Goal: Task Accomplishment & Management: Use online tool/utility

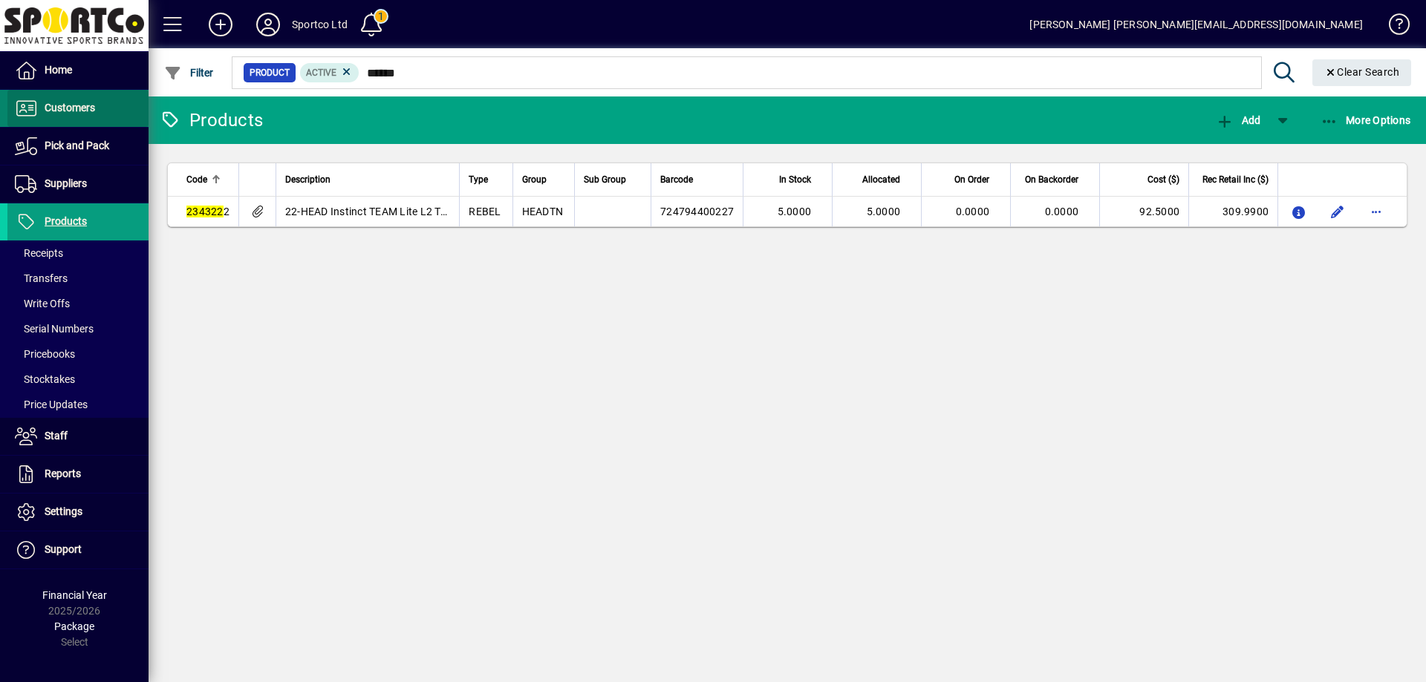
click at [77, 111] on span "Customers" at bounding box center [70, 108] width 50 height 12
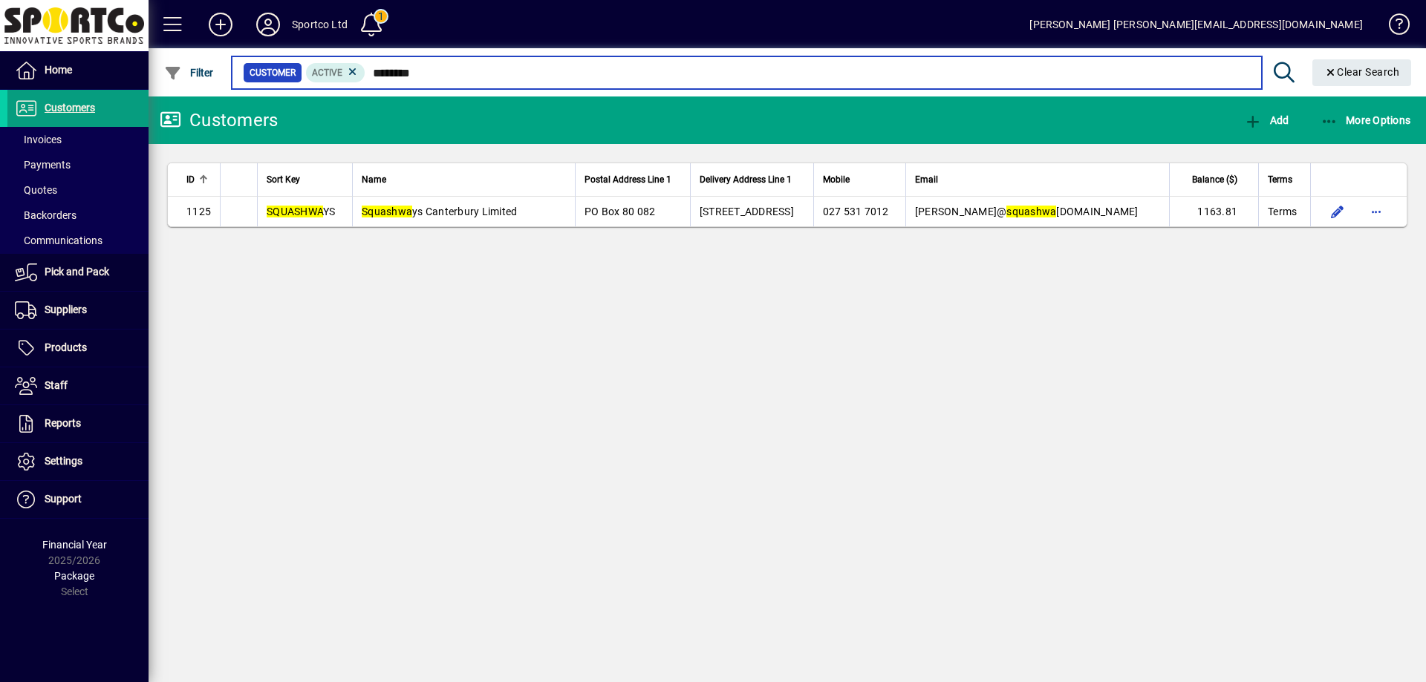
type input "********"
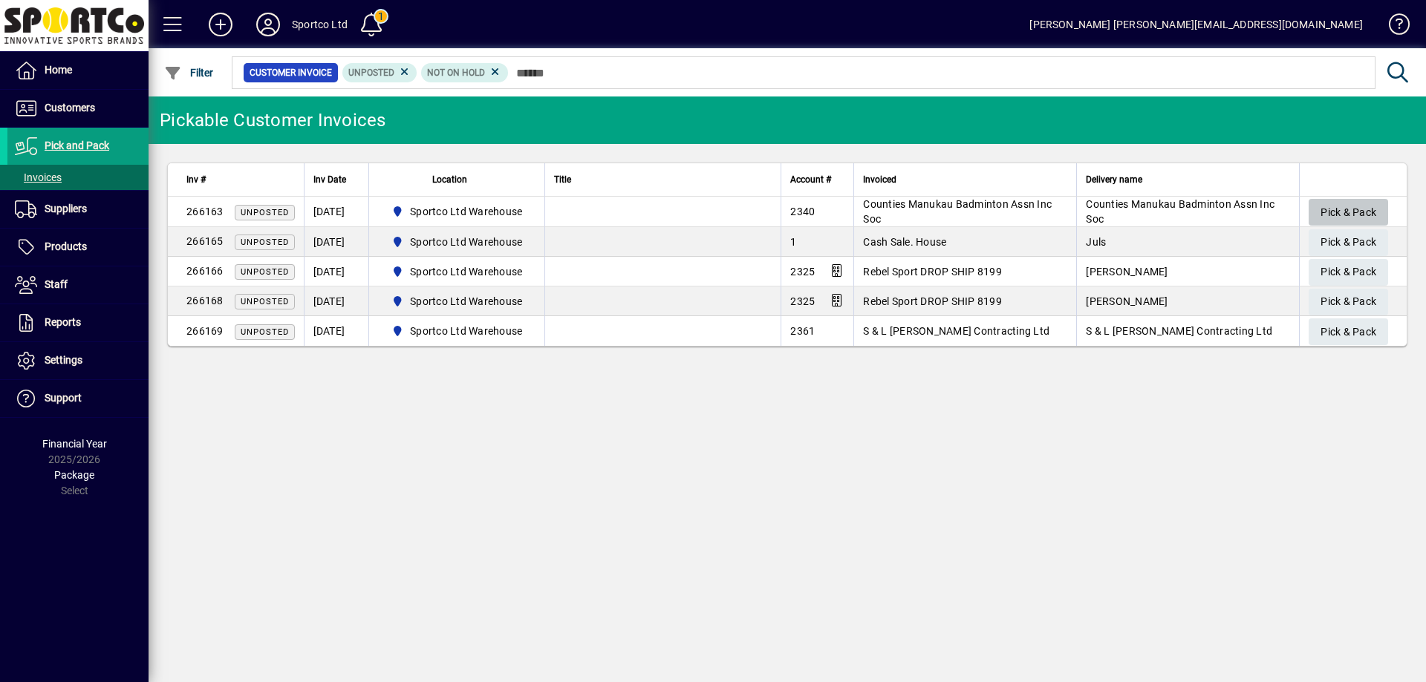
click at [1348, 204] on span "Pick & Pack" at bounding box center [1348, 212] width 56 height 25
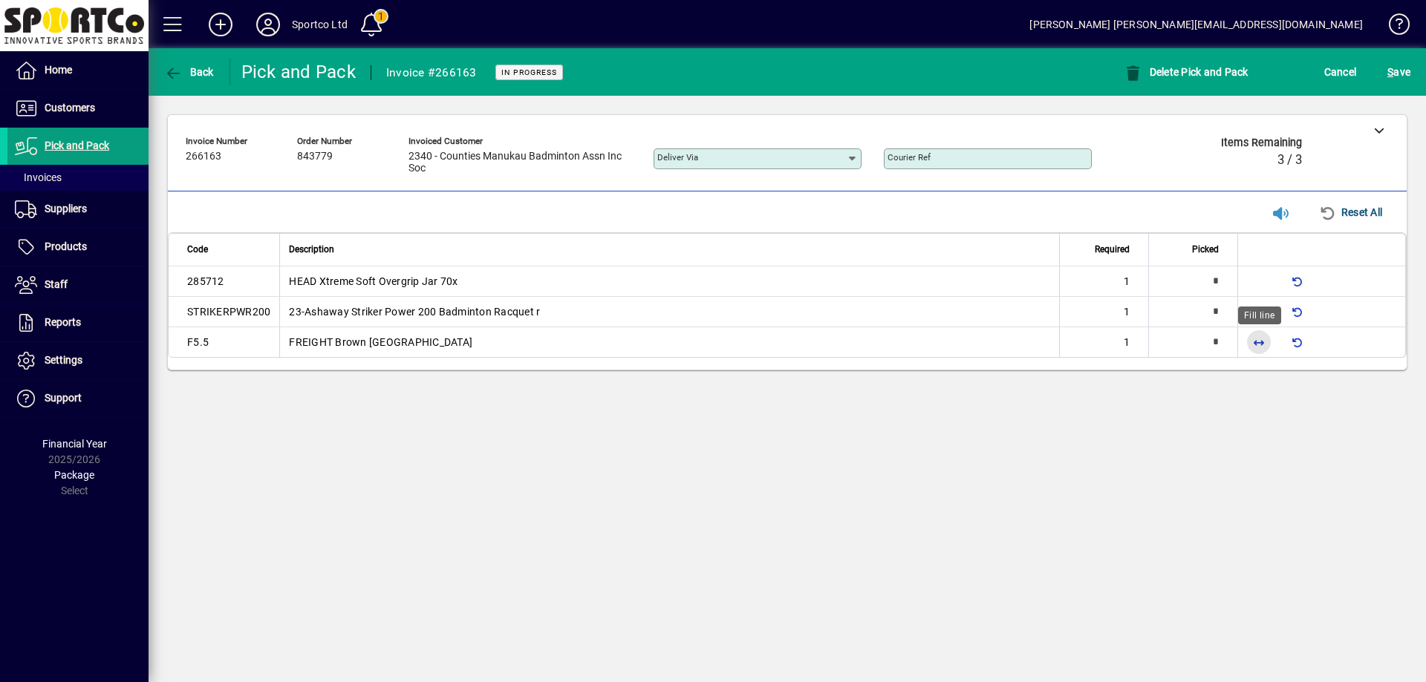
click at [1258, 340] on span "button" at bounding box center [1259, 342] width 36 height 36
type input "*"
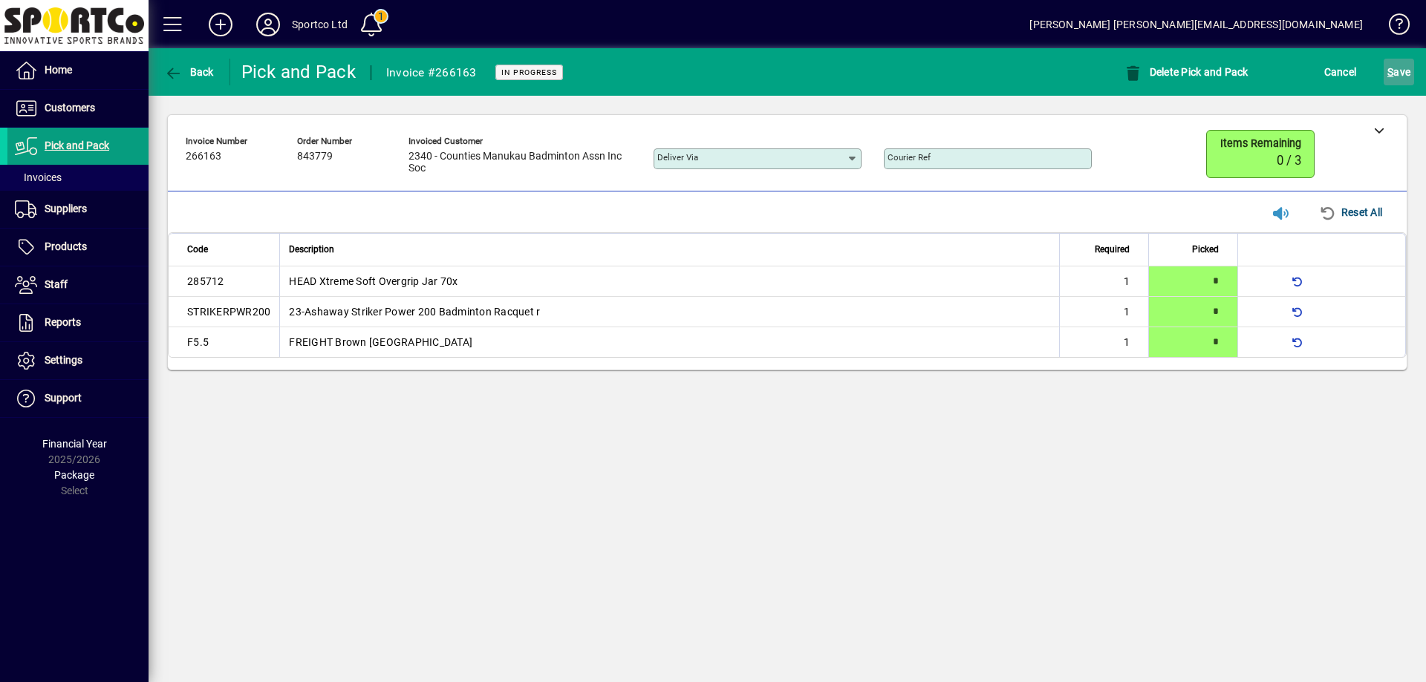
click at [1391, 74] on span "S" at bounding box center [1390, 72] width 6 height 12
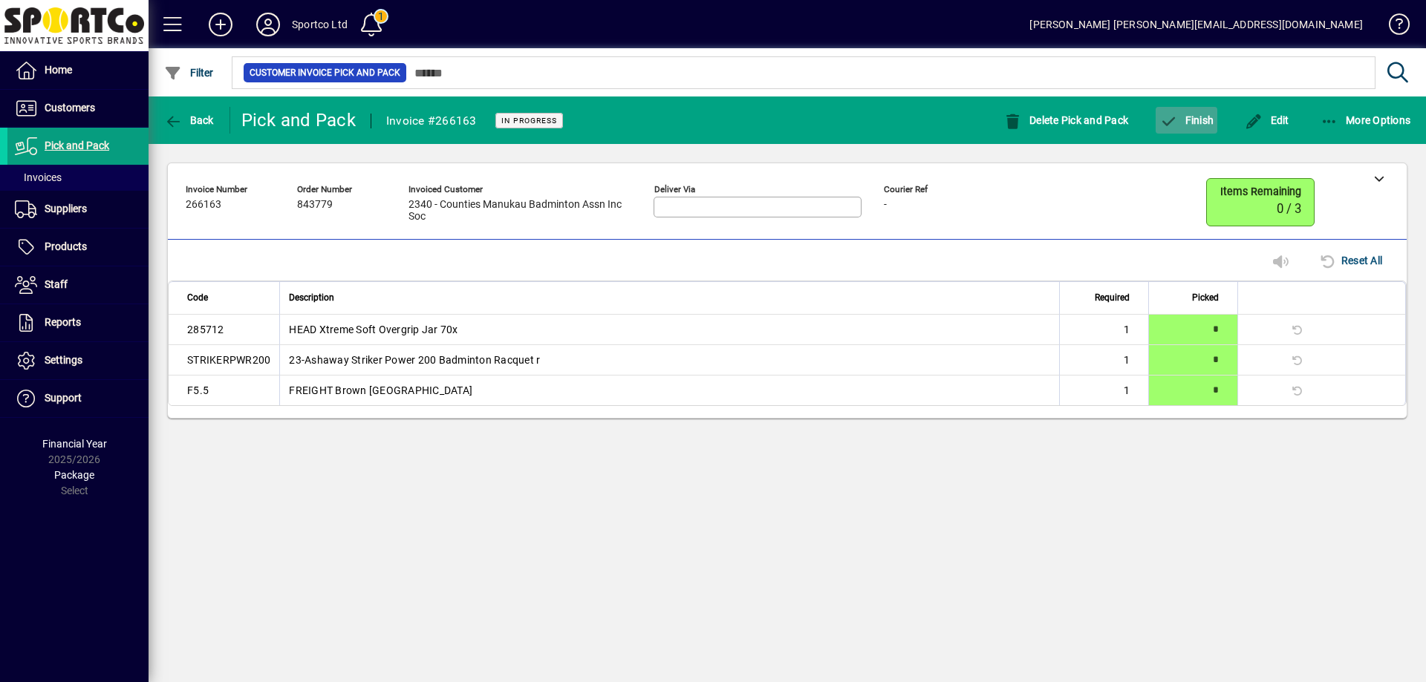
click at [1191, 111] on span "button" at bounding box center [1186, 120] width 62 height 36
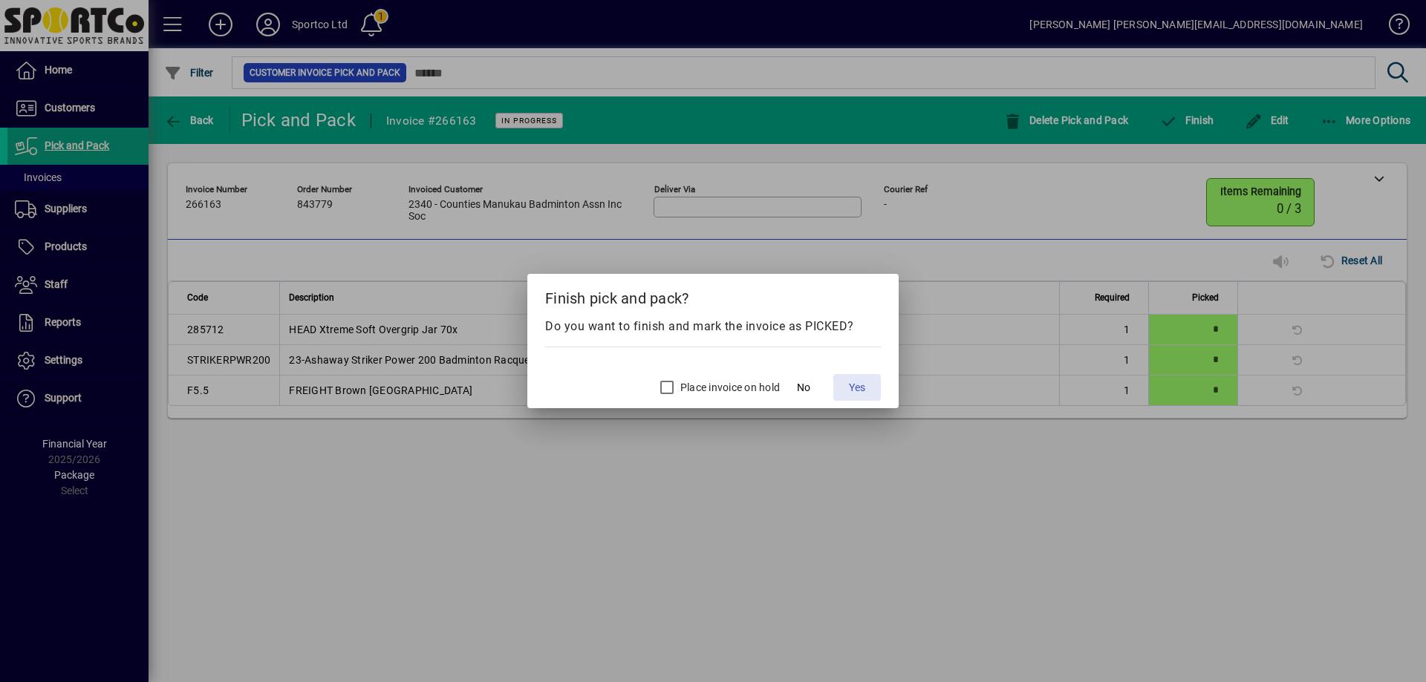
click at [850, 390] on span "Yes" at bounding box center [857, 388] width 16 height 16
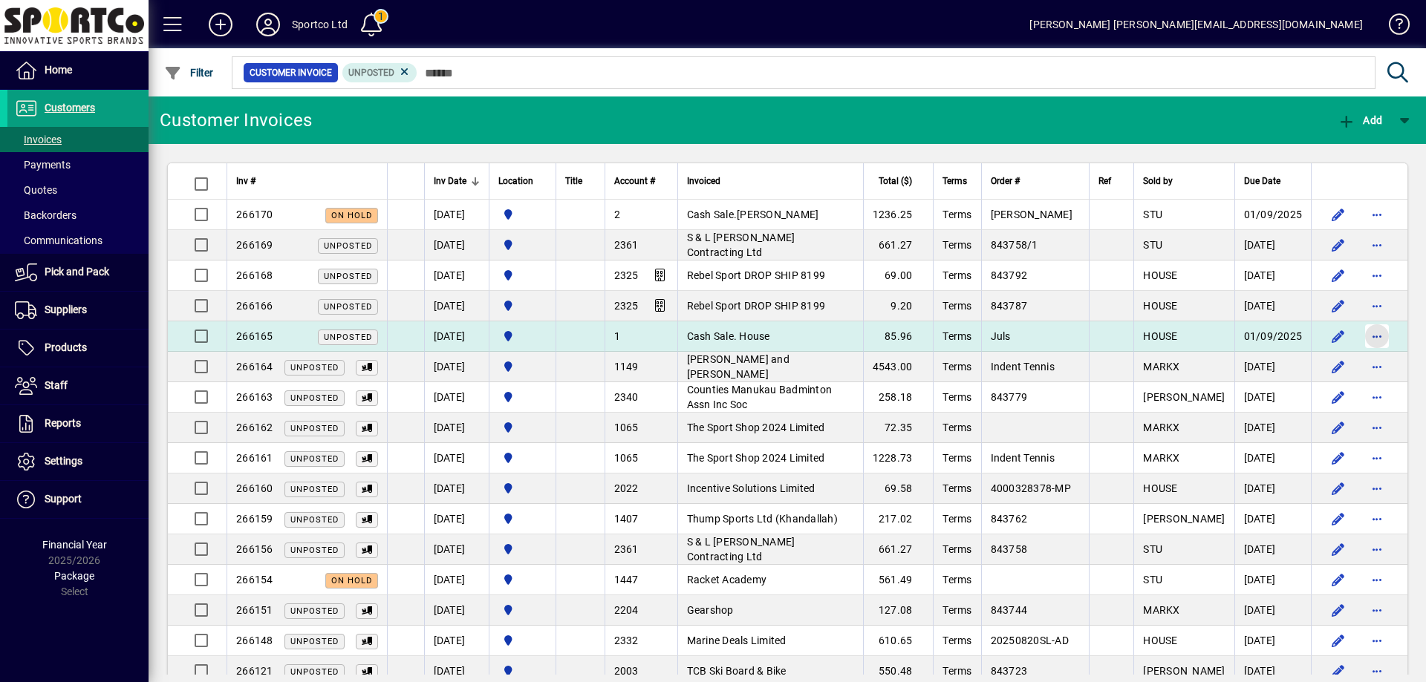
click at [1366, 336] on span "button" at bounding box center [1377, 337] width 36 height 36
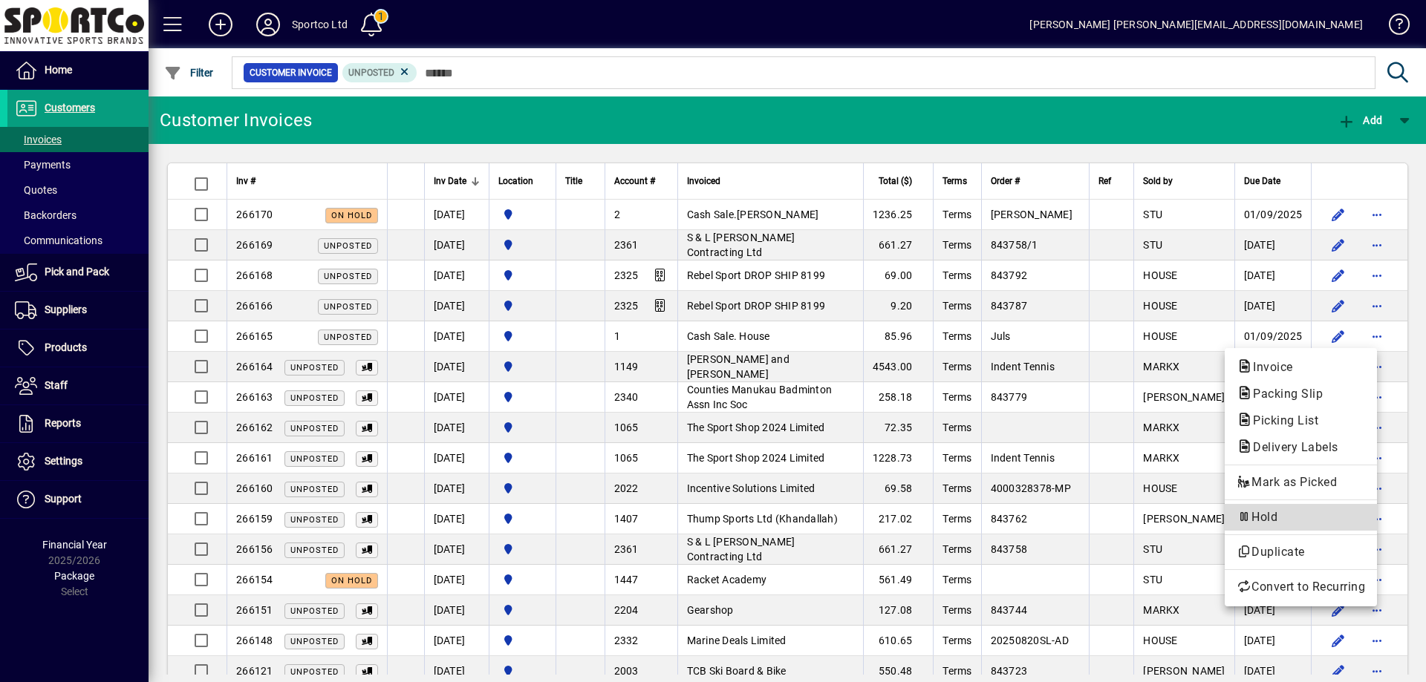
click at [1307, 517] on span "Hold" at bounding box center [1300, 518] width 128 height 18
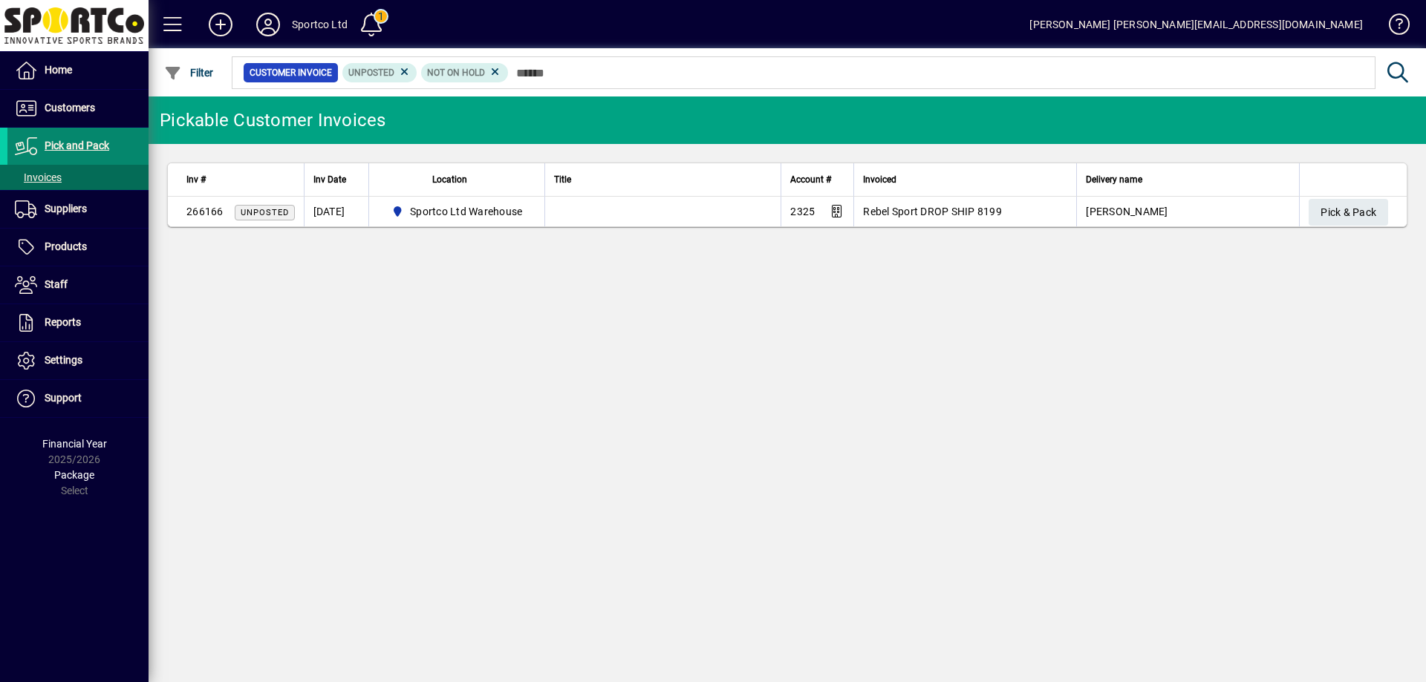
click at [82, 138] on span "Pick and Pack" at bounding box center [58, 146] width 102 height 18
